Goal: Consume media (video, audio)

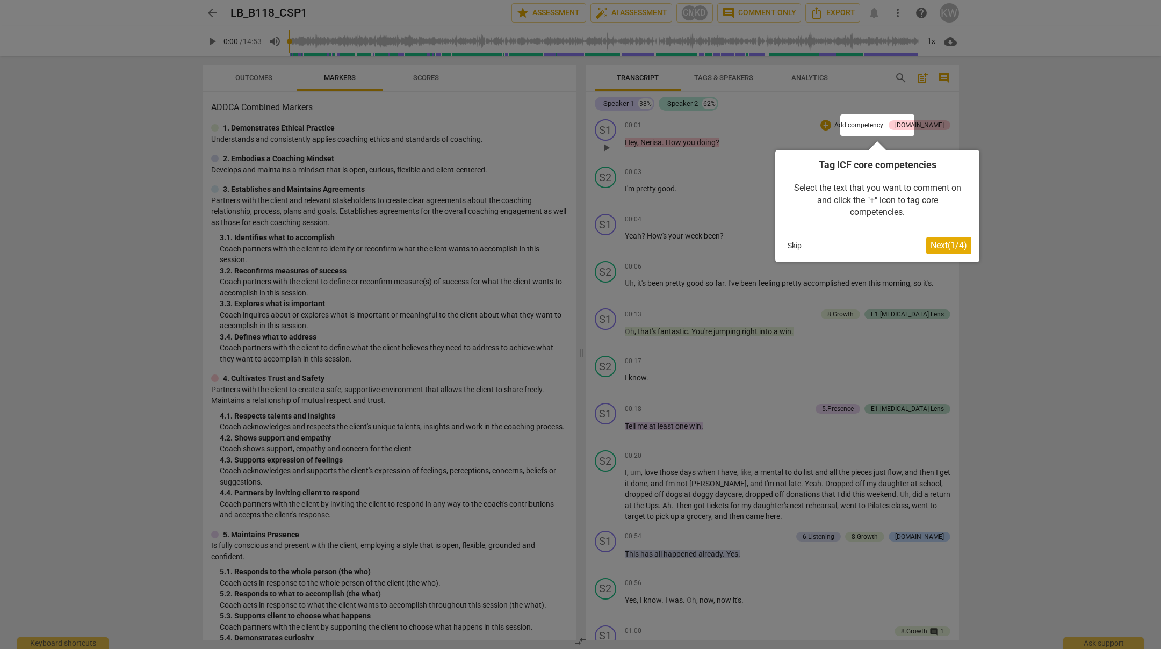
click at [960, 242] on span "Next ( 1 / 4 )" at bounding box center [949, 245] width 37 height 10
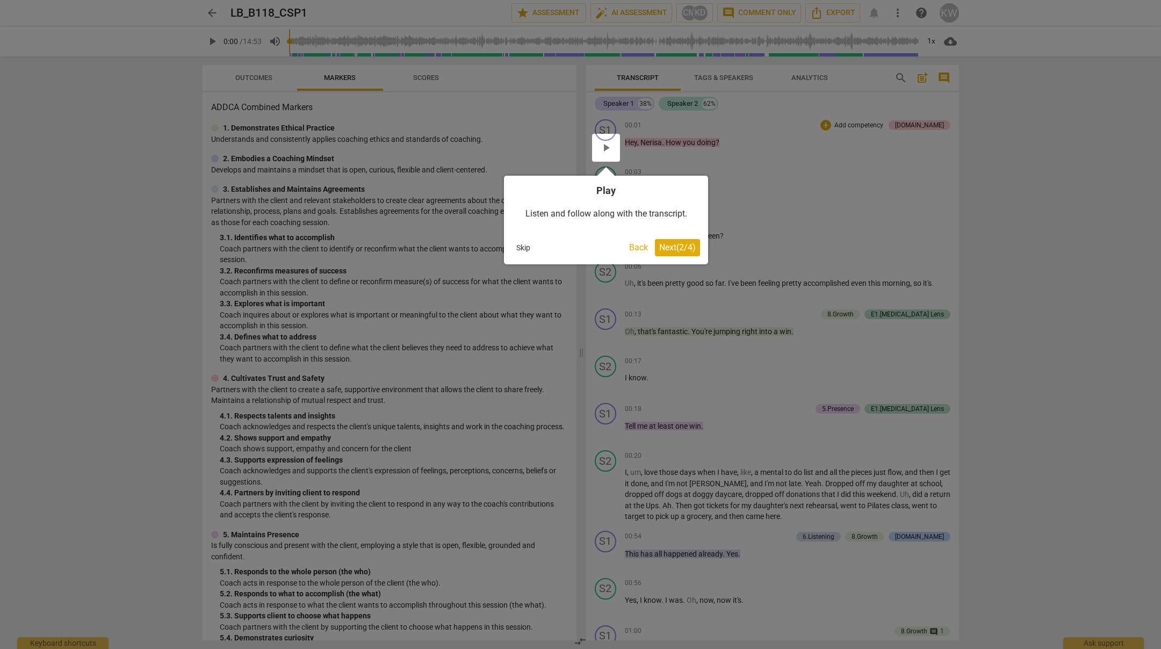
click at [667, 248] on span "Next ( 2 / 4 )" at bounding box center [677, 247] width 37 height 10
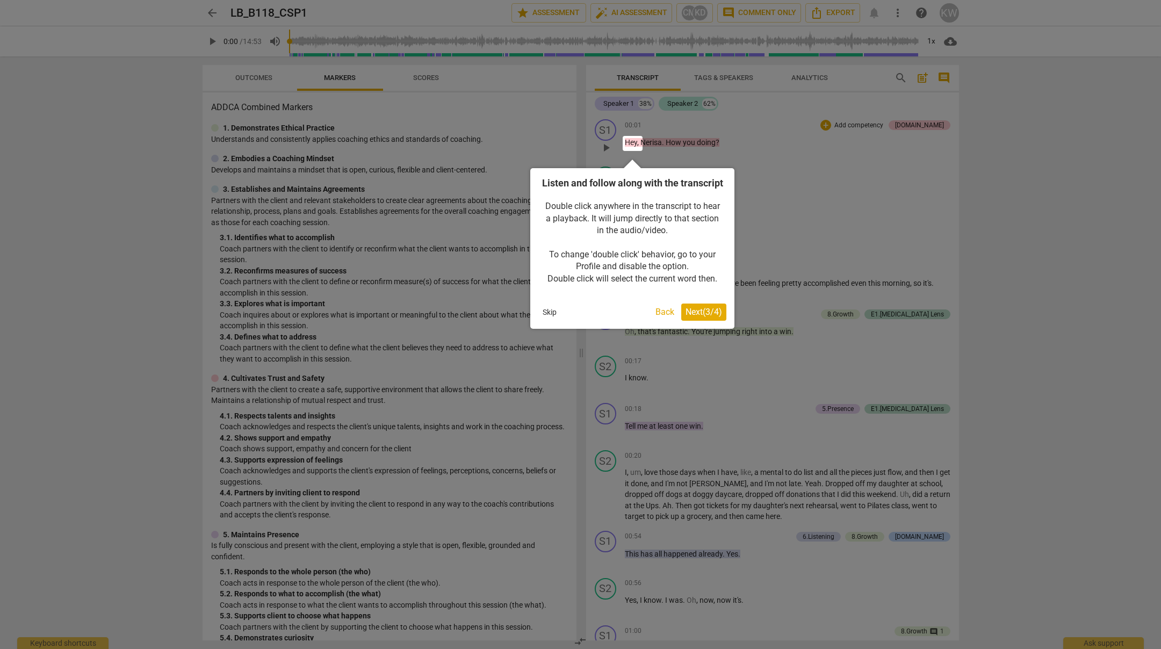
click at [552, 320] on button "Skip" at bounding box center [549, 312] width 23 height 16
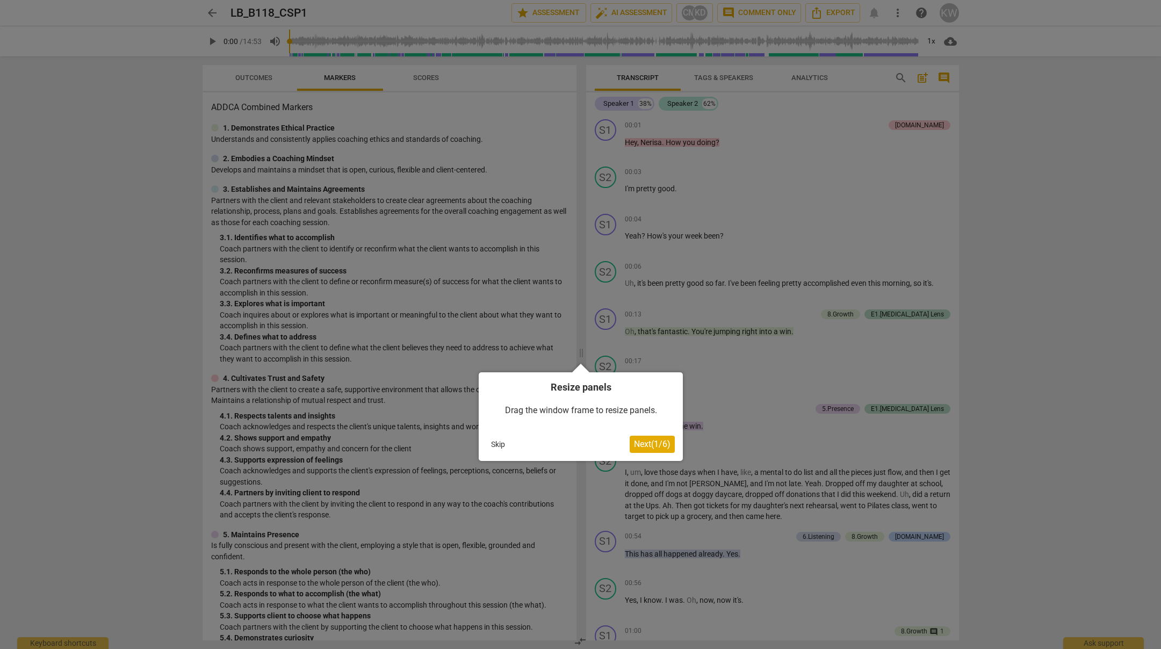
click at [491, 439] on button "Skip" at bounding box center [498, 444] width 23 height 16
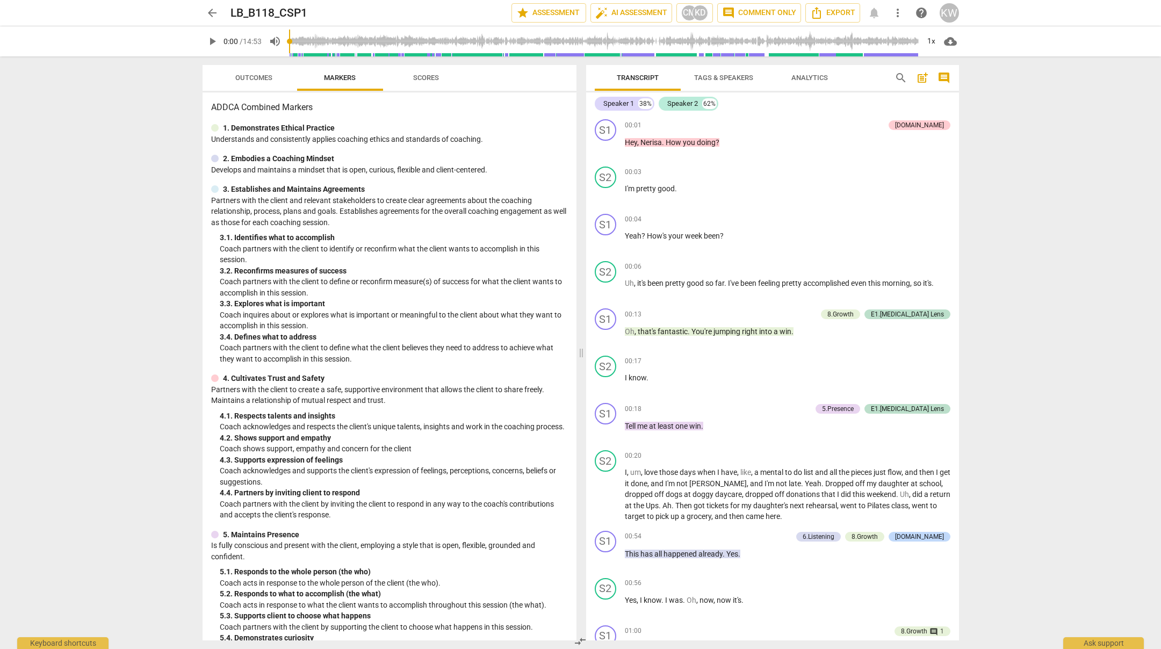
click at [215, 40] on span "play_arrow" at bounding box center [212, 41] width 13 height 13
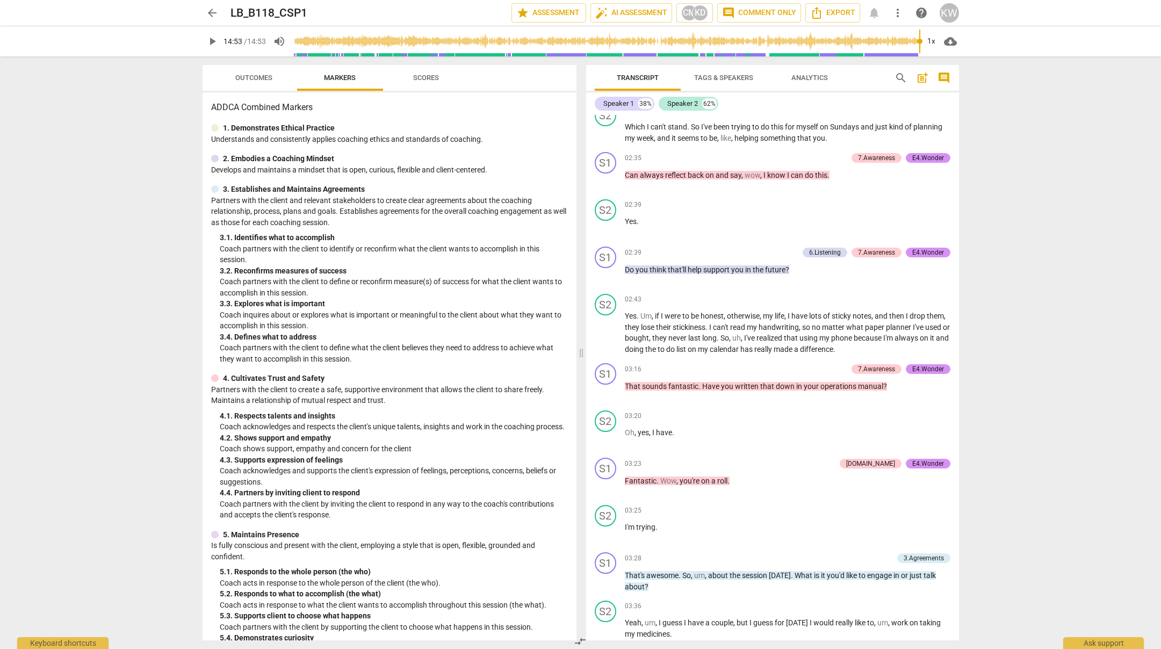
type input "893"
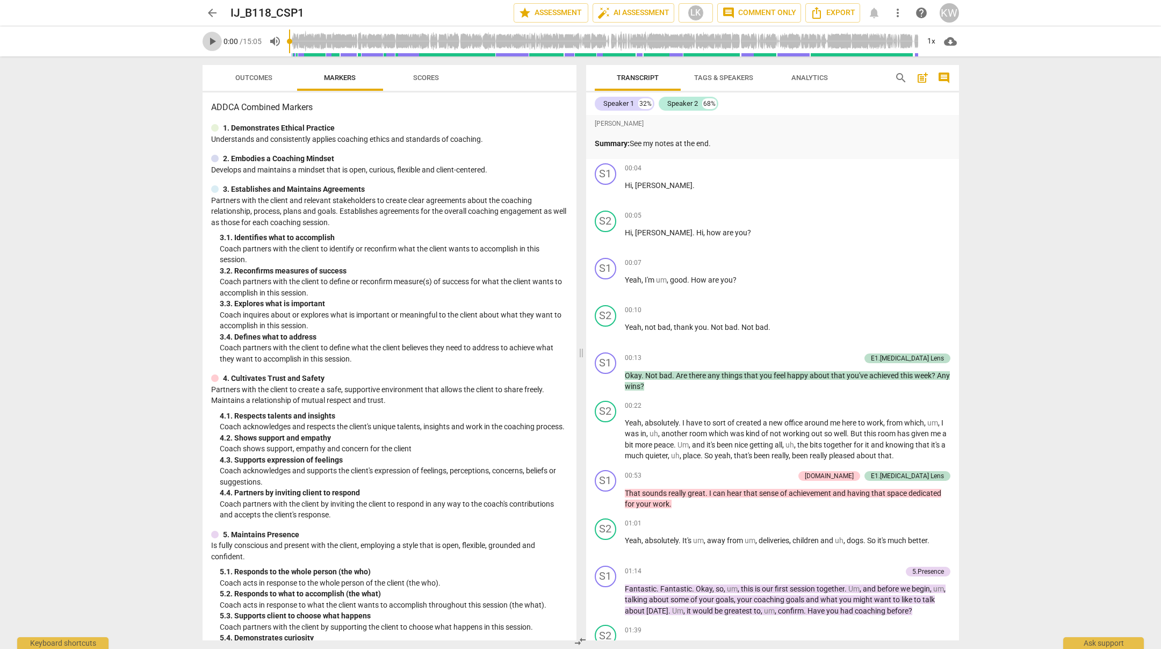
click at [217, 40] on span "play_arrow" at bounding box center [212, 41] width 13 height 13
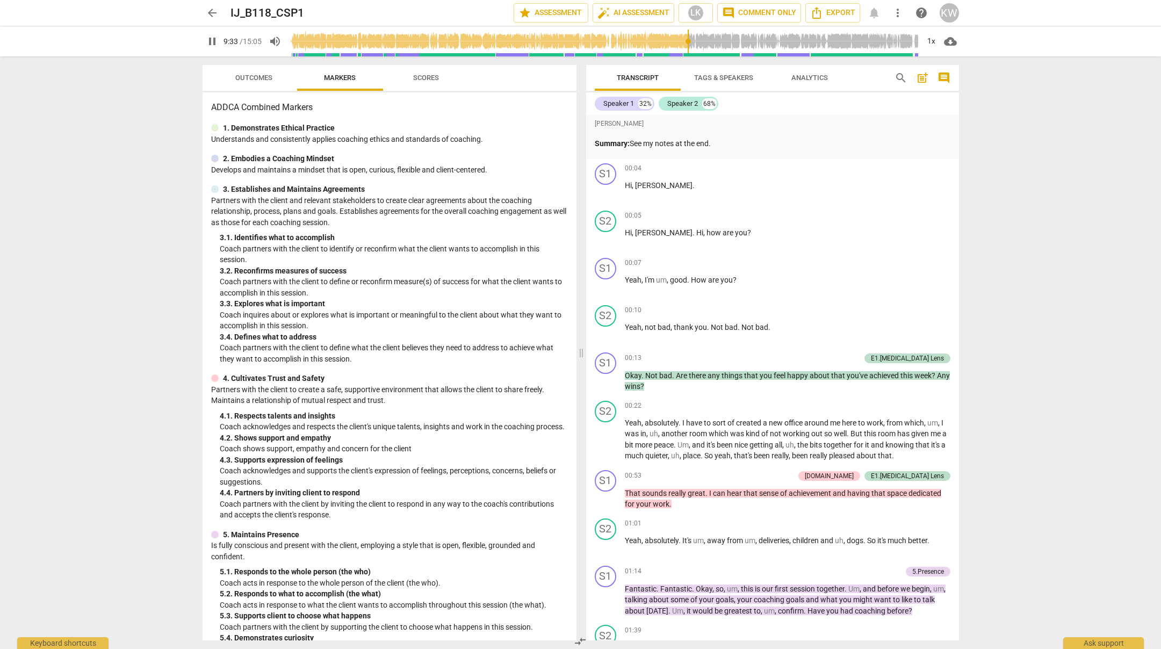
scroll to position [1592, 0]
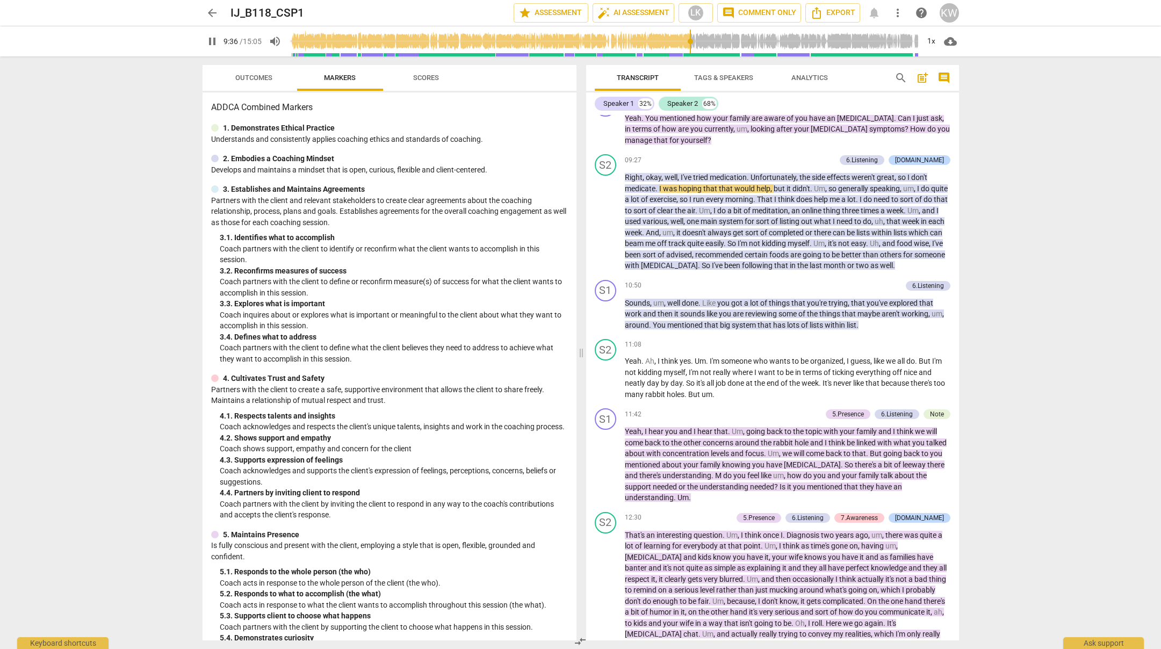
click at [210, 39] on span "pause" at bounding box center [212, 41] width 13 height 13
type input "577"
